Goal: Check status: Check status

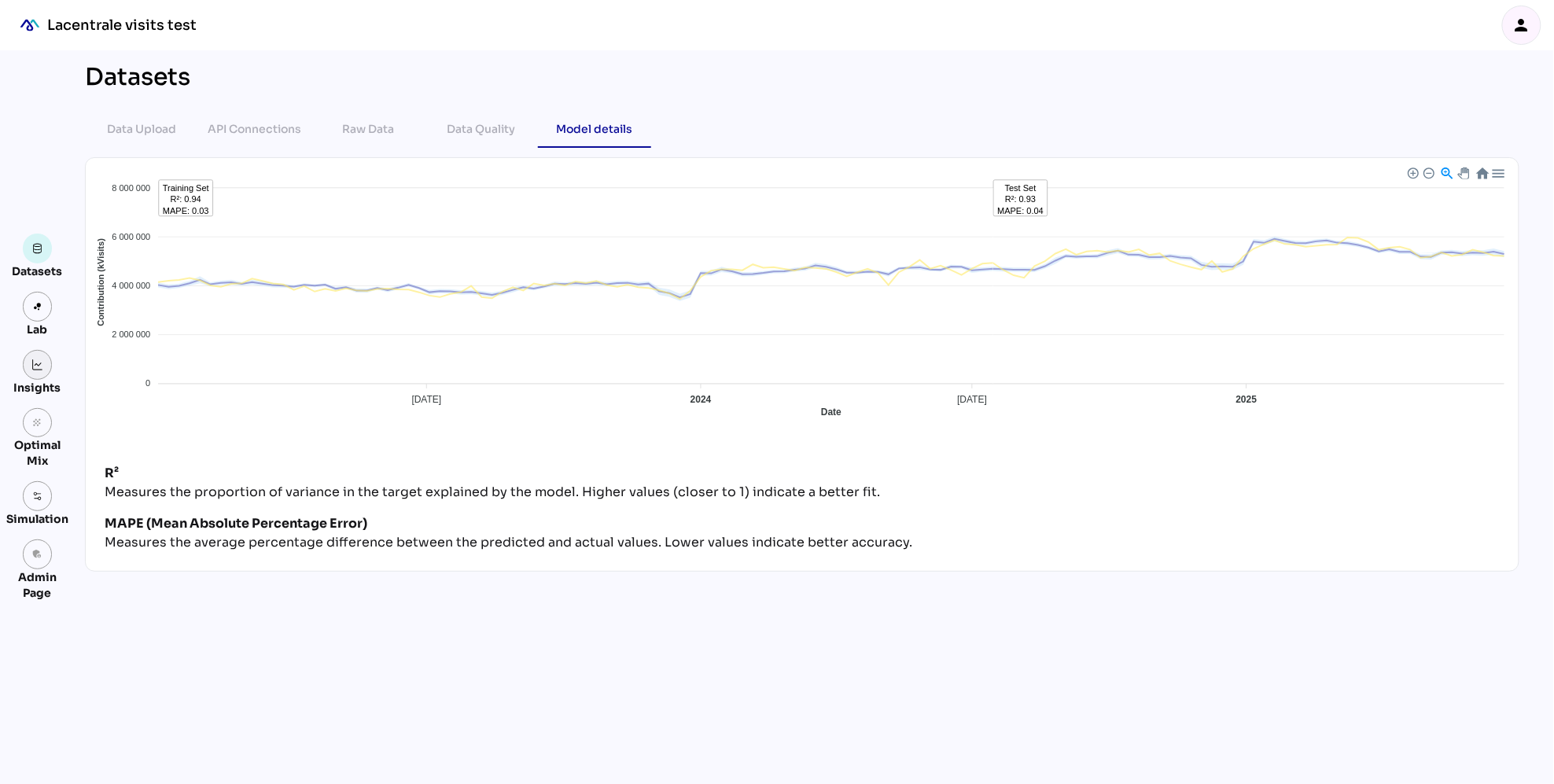
click at [34, 363] on img at bounding box center [37, 365] width 11 height 11
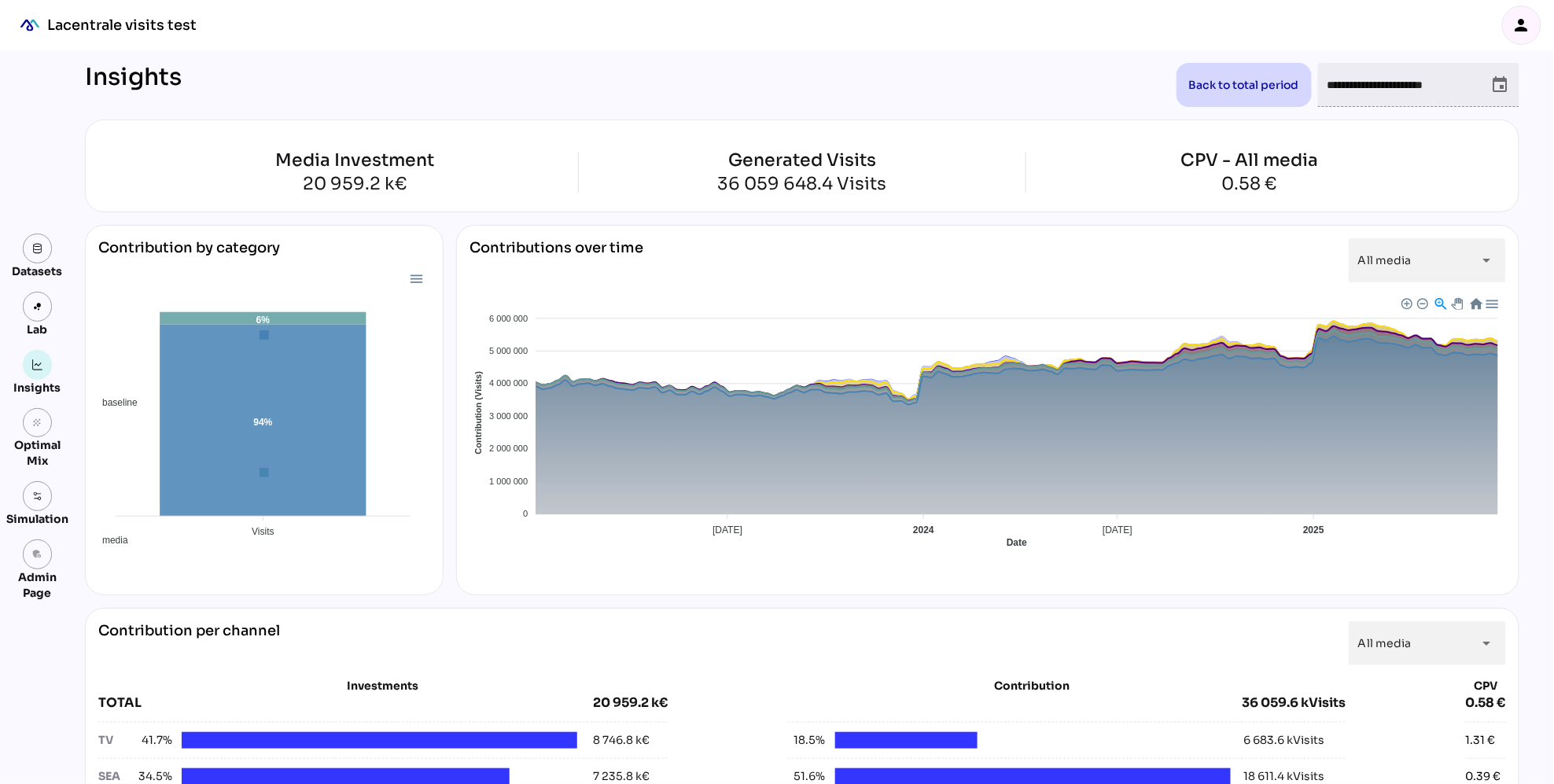
click at [1501, 84] on icon "event" at bounding box center [1500, 84] width 19 height 19
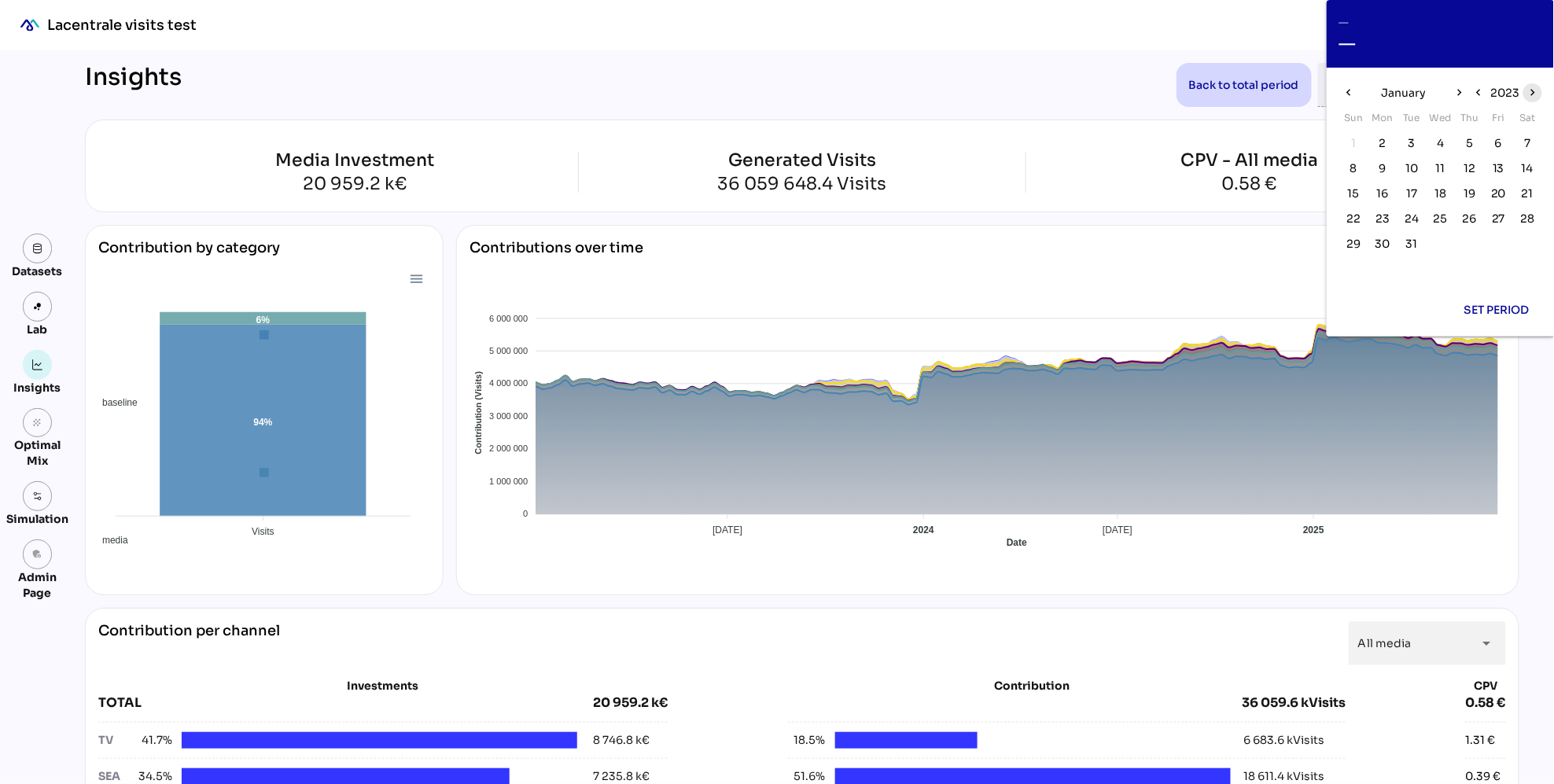
click at [1528, 93] on icon "chevron_right" at bounding box center [1532, 92] width 13 height 13
click at [1529, 93] on icon "chevron_right" at bounding box center [1532, 92] width 13 height 13
click at [1440, 143] on span "1" at bounding box center [1440, 142] width 4 height 17
click at [1461, 94] on icon "chevron_right" at bounding box center [1459, 92] width 13 height 13
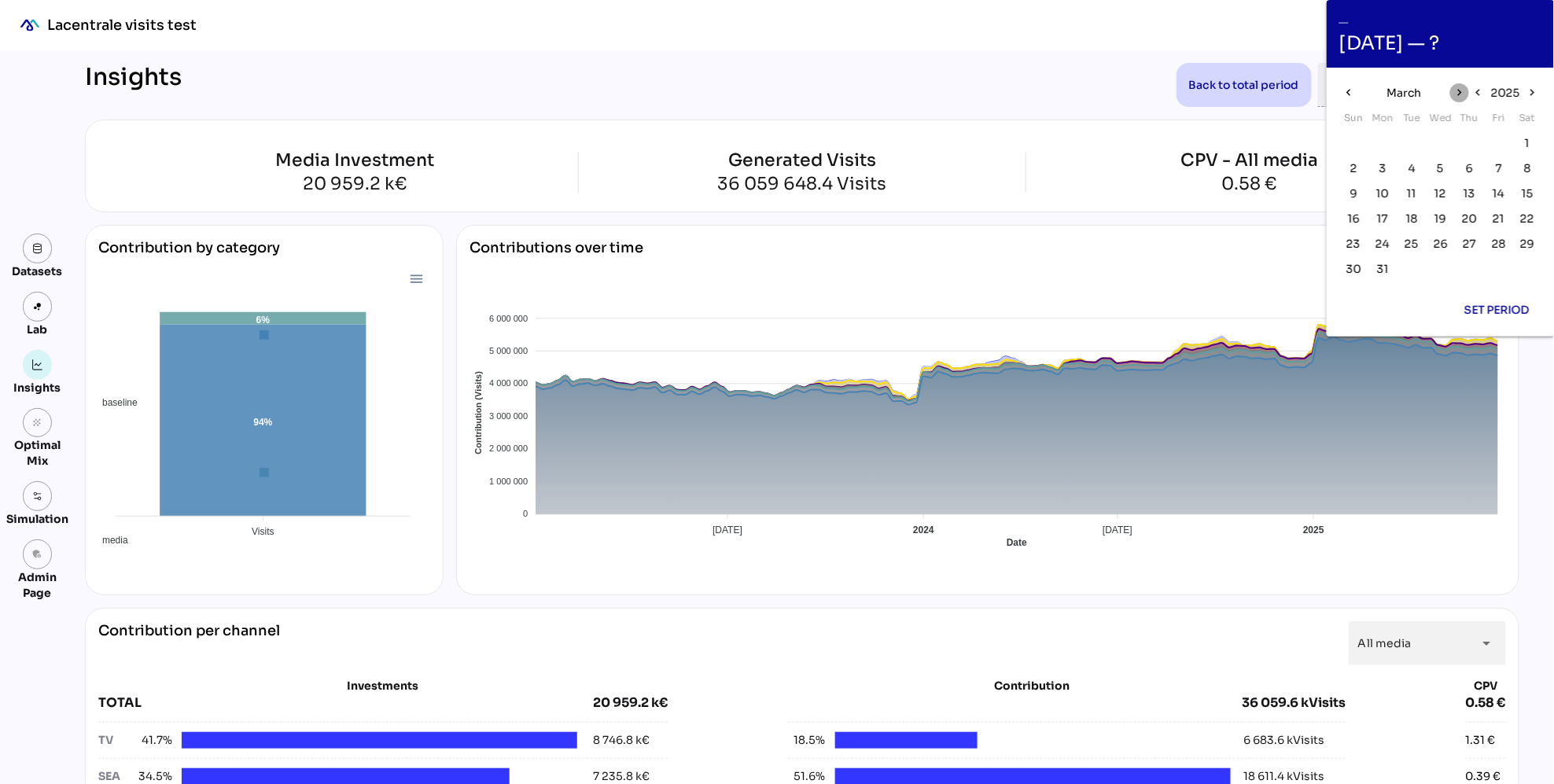
click at [1461, 94] on icon "chevron_right" at bounding box center [1459, 92] width 13 height 13
click at [1380, 220] on span "23" at bounding box center [1383, 218] width 14 height 17
type input "**********"
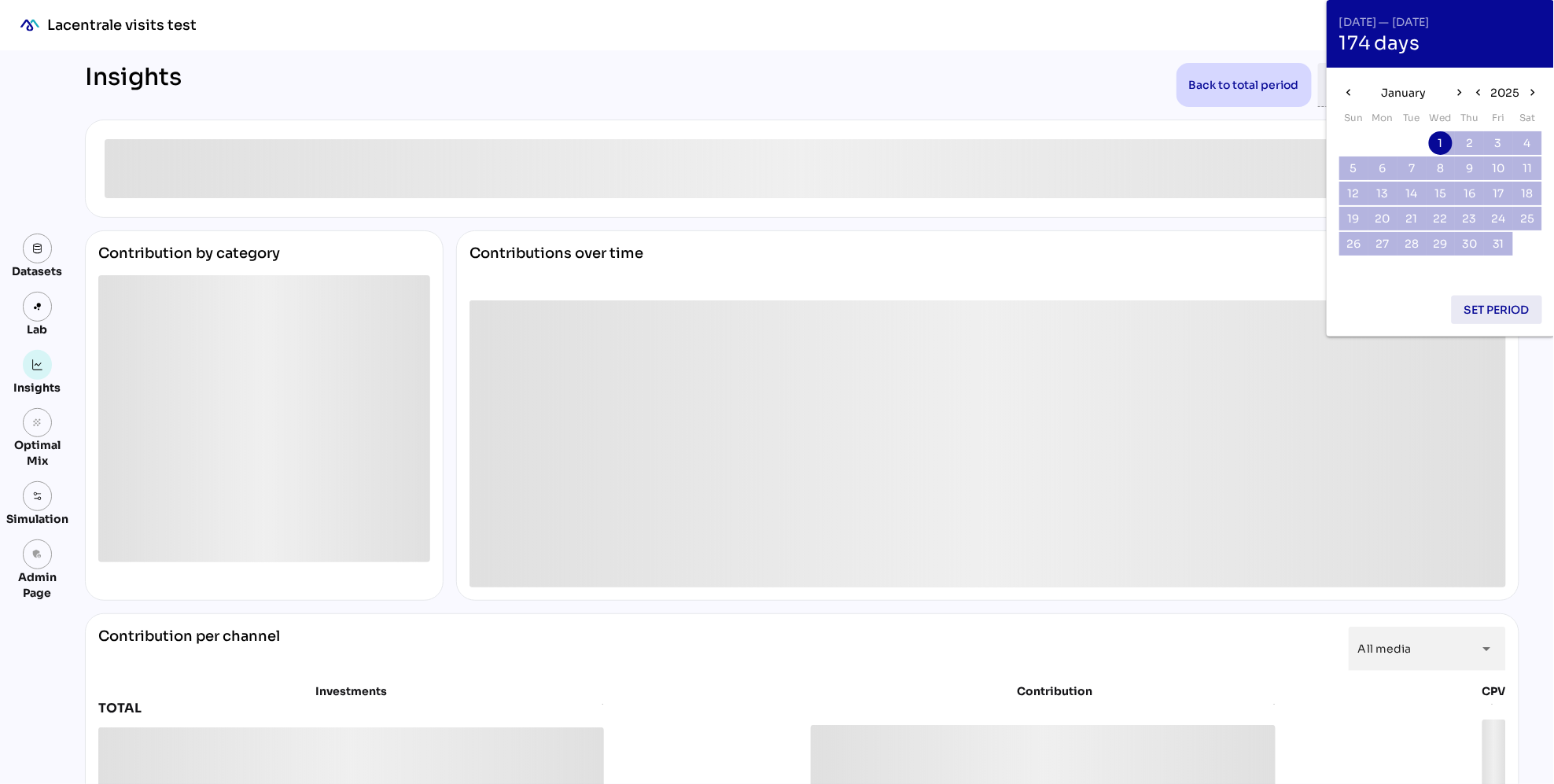
click at [1497, 310] on span "Set period" at bounding box center [1497, 309] width 66 height 19
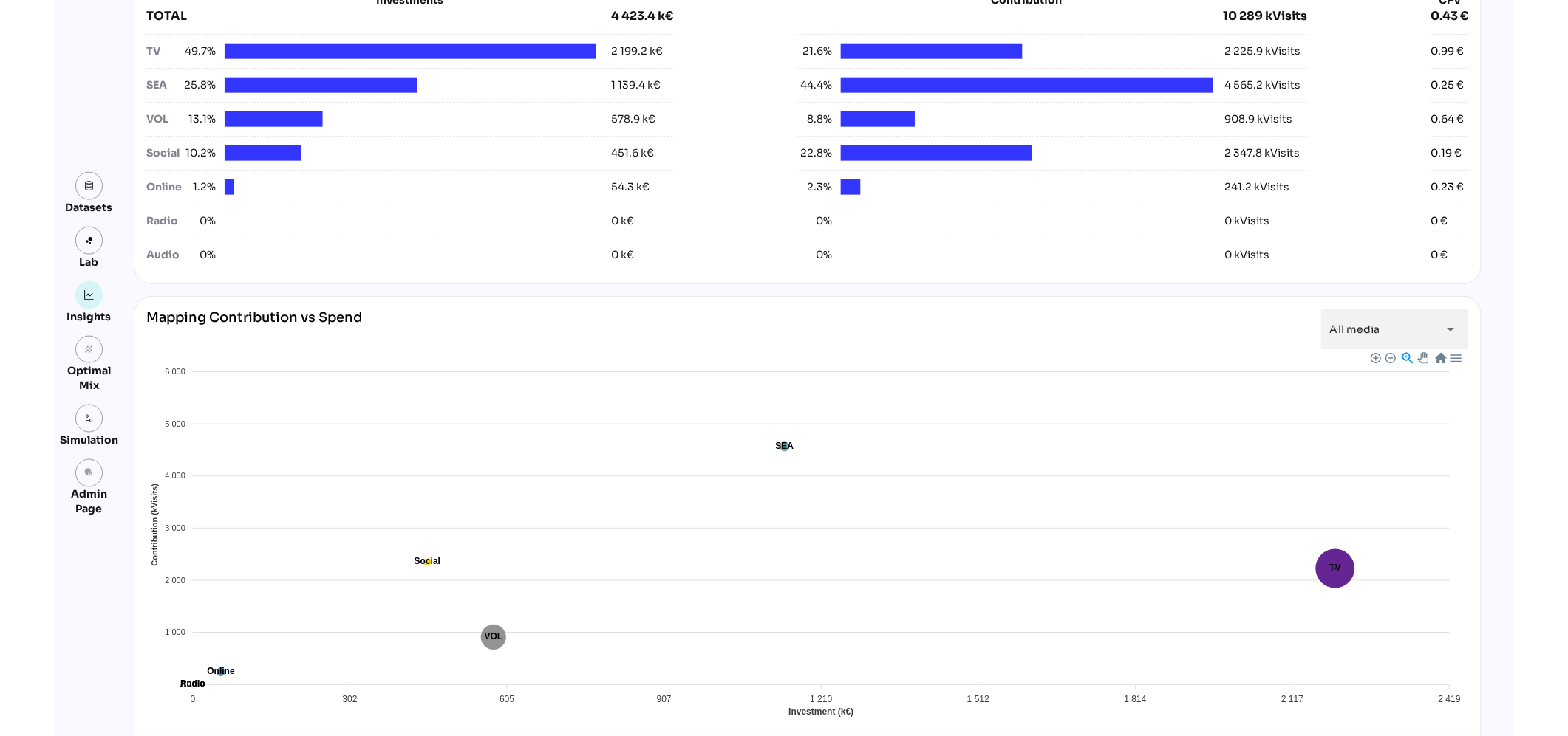
scroll to position [1041, 0]
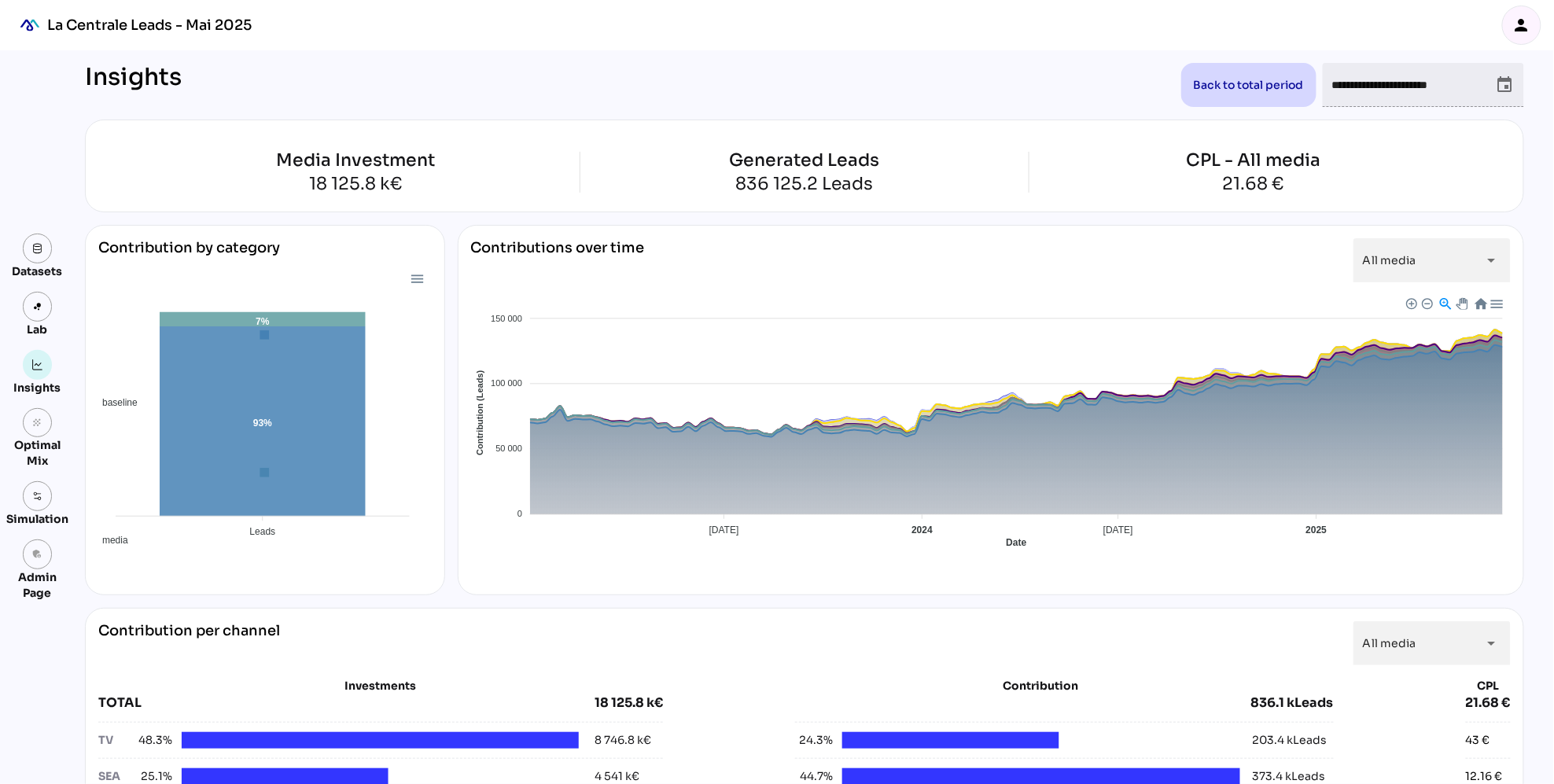
click at [1509, 87] on icon "event" at bounding box center [1505, 84] width 19 height 19
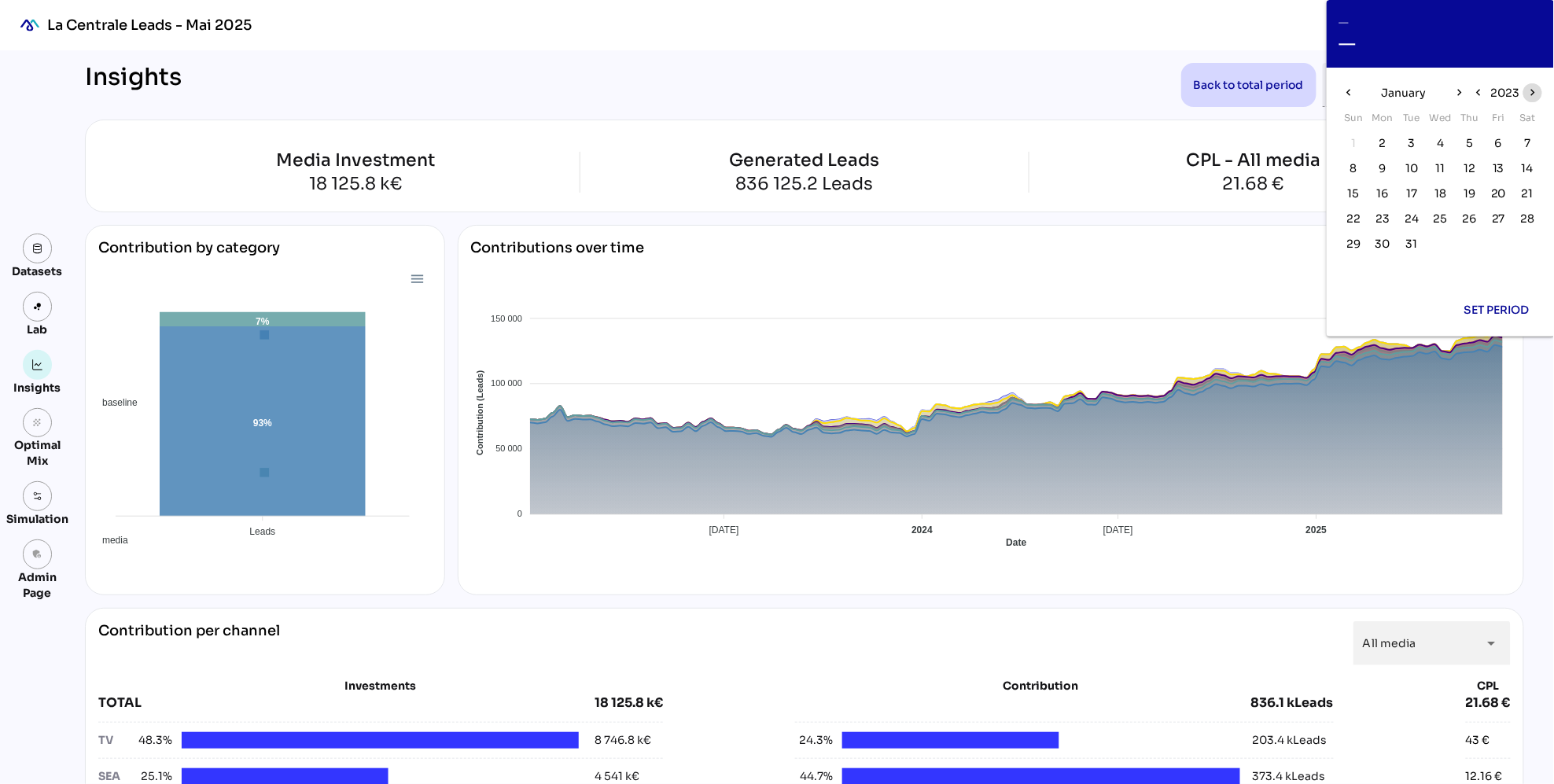
click at [1533, 92] on icon "chevron_right" at bounding box center [1532, 92] width 13 height 13
click at [1443, 147] on span "1" at bounding box center [1440, 142] width 17 height 17
click at [1458, 94] on icon "chevron_right" at bounding box center [1459, 92] width 13 height 13
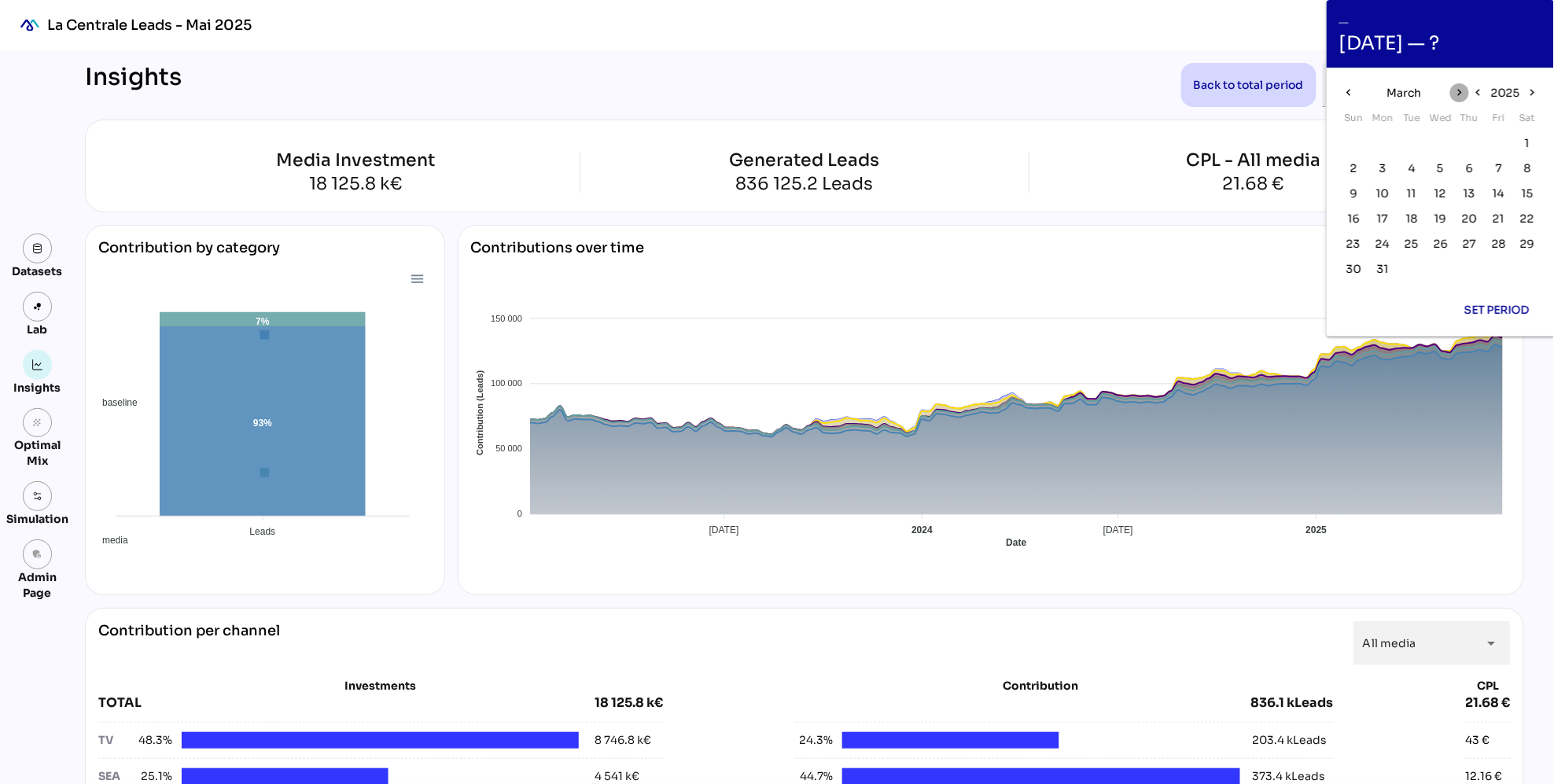
click at [1458, 94] on icon "chevron_right" at bounding box center [1459, 92] width 13 height 13
click at [1384, 217] on span "23" at bounding box center [1383, 218] width 14 height 17
type input "**********"
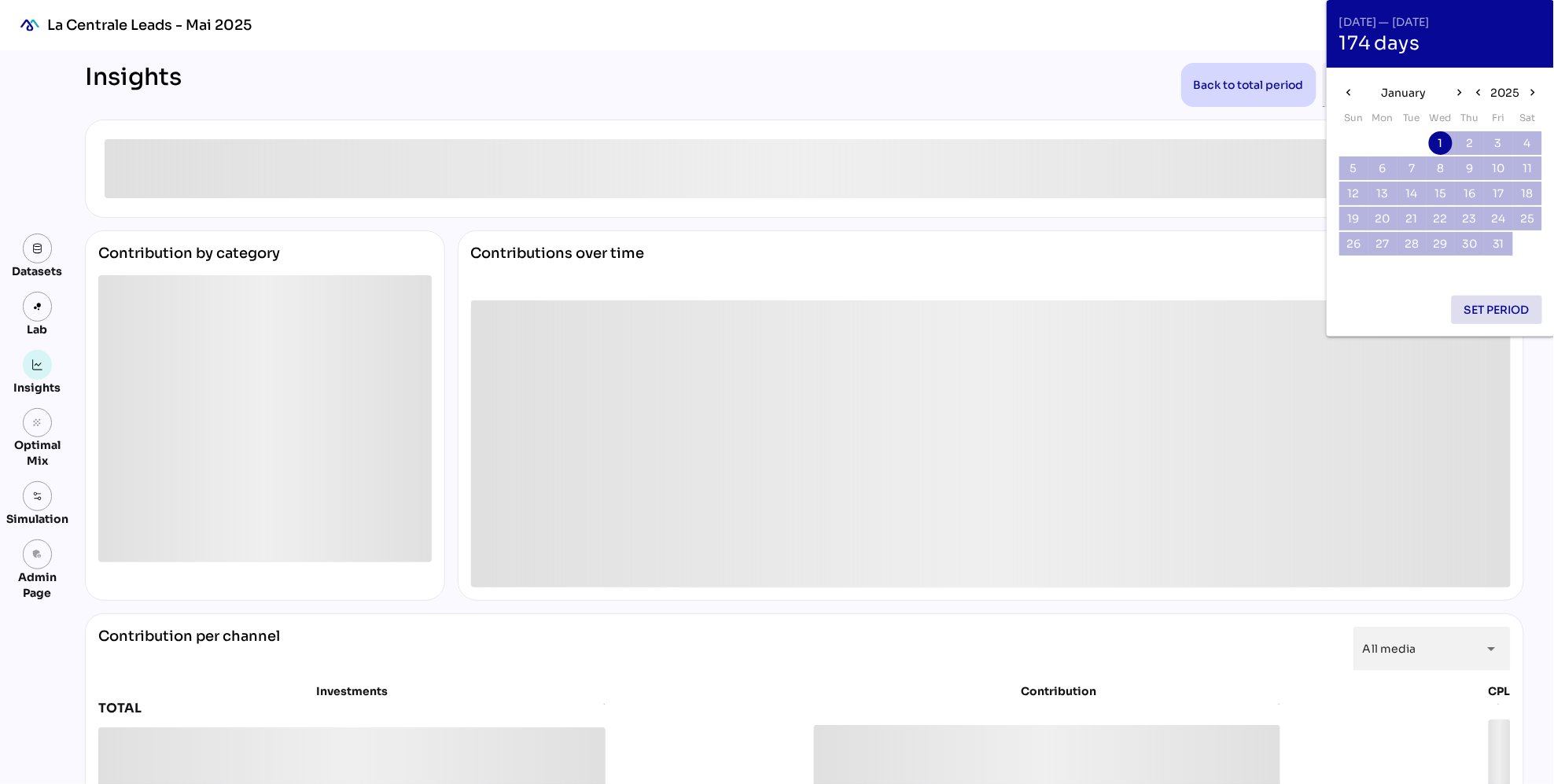
click at [1495, 309] on span "Set period" at bounding box center [1497, 309] width 66 height 19
